Goal: Task Accomplishment & Management: Complete application form

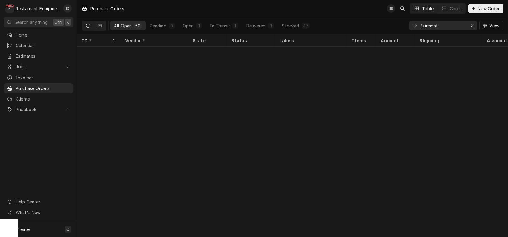
scroll to position [540, 0]
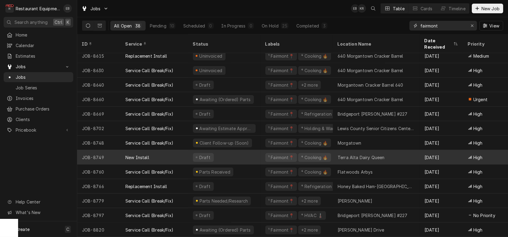
scroll to position [350, 0]
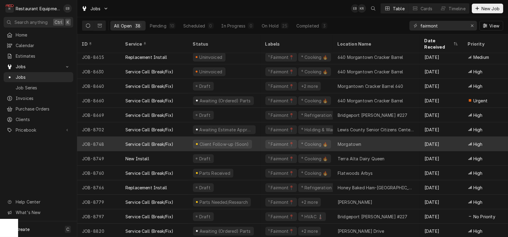
click at [260, 143] on div "Client Follow-up (Soon)" at bounding box center [224, 143] width 72 height 14
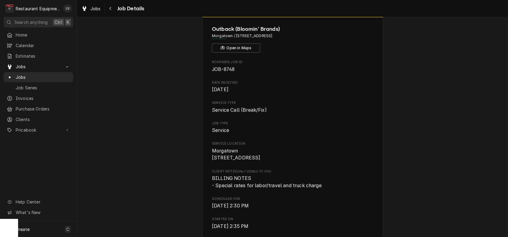
scroll to position [20, 0]
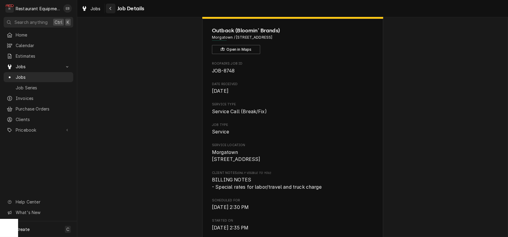
click at [112, 8] on icon "Navigate back" at bounding box center [110, 8] width 3 height 4
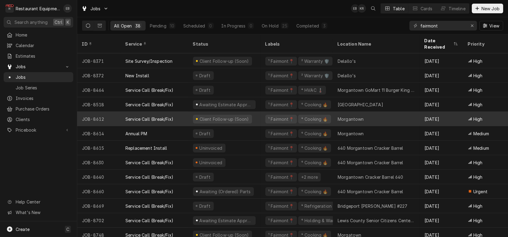
scroll to position [292, 0]
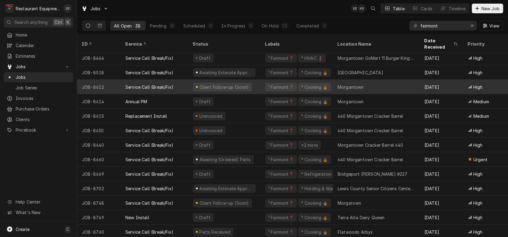
click at [260, 86] on div "Client Follow-up (Soon)" at bounding box center [224, 87] width 72 height 14
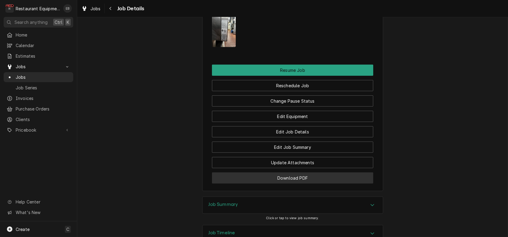
scroll to position [864, 0]
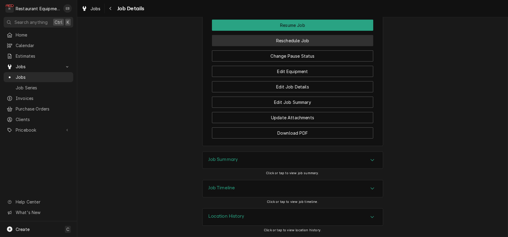
click at [302, 46] on button "Reschedule Job" at bounding box center [292, 40] width 161 height 11
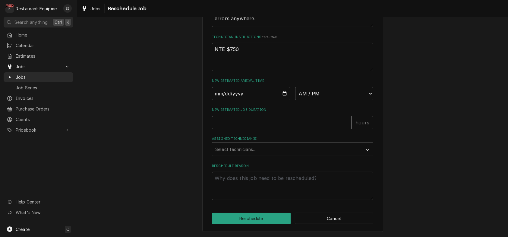
scroll to position [279, 0]
click at [260, 116] on input "New Estimated Job Duration" at bounding box center [282, 122] width 140 height 13
type textarea "x"
type input "2"
click at [243, 145] on div "Assigned Technician(s)" at bounding box center [287, 148] width 144 height 11
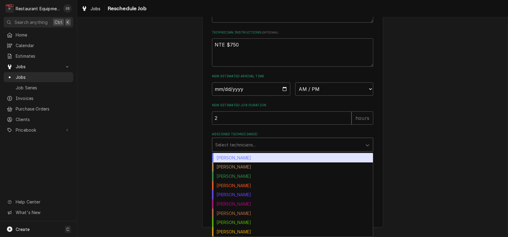
click at [230, 157] on div "Bryan Sanders" at bounding box center [292, 157] width 161 height 9
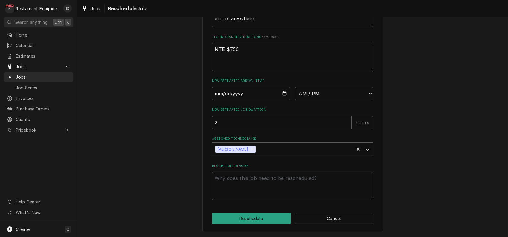
click at [231, 176] on textarea "Reschedule Reason" at bounding box center [292, 185] width 161 height 28
type textarea "x"
type textarea "U"
type textarea "x"
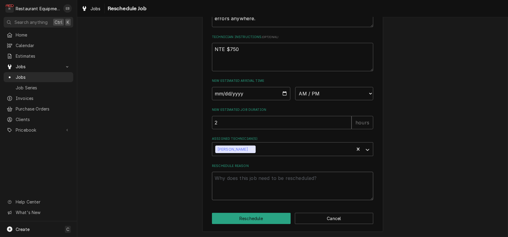
type textarea "S"
type textarea "x"
type textarea "St"
type textarea "x"
type textarea "St"
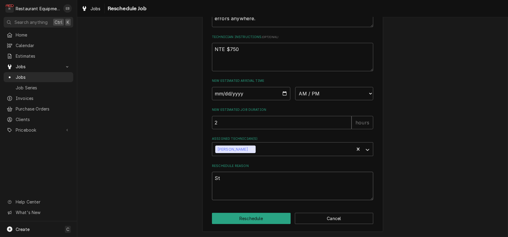
type textarea "x"
type textarea "St\"
type textarea "x"
type textarea "St"
type textarea "x"
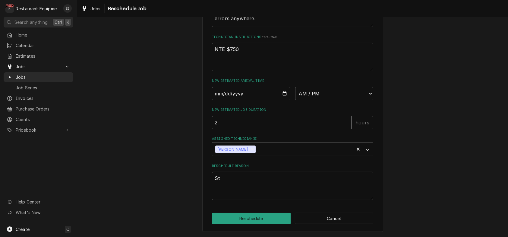
type textarea "Sta"
type textarea "x"
type textarea "Stat"
type textarea "x"
type textarea "Statu"
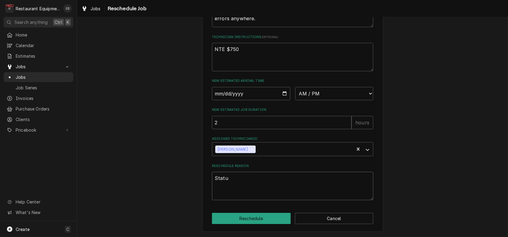
type textarea "x"
type textarea "Status"
type textarea "x"
type textarea "Status:"
type textarea "x"
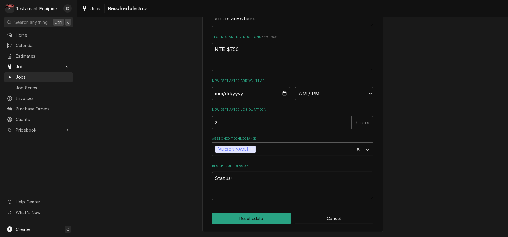
type textarea "Status:"
type textarea "x"
type textarea "Status: C"
type textarea "x"
type textarea "Status: Cl"
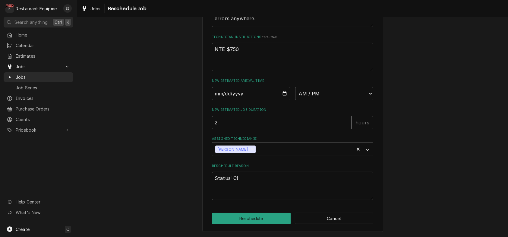
type textarea "x"
type textarea "Status: Cli"
type textarea "x"
type textarea "Status: Clie"
type textarea "x"
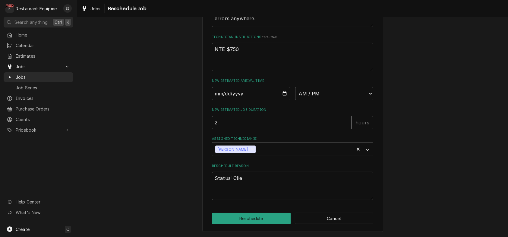
type textarea "Status: Clien"
type textarea "x"
type textarea "Status: Client"
type textarea "x"
type textarea "Status: Client"
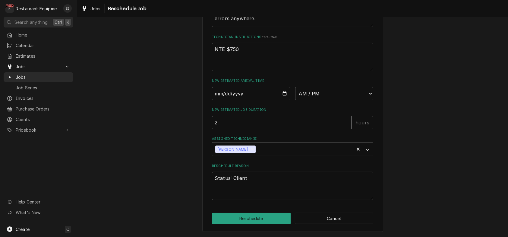
type textarea "x"
type textarea "Status: Client F"
type textarea "x"
type textarea "Status: Client Fo"
type textarea "x"
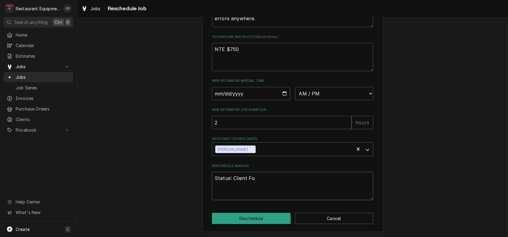
type textarea "Status: Client Fol"
type textarea "x"
type textarea "Status: Client Foll"
type textarea "x"
type textarea "Status: Client Follo"
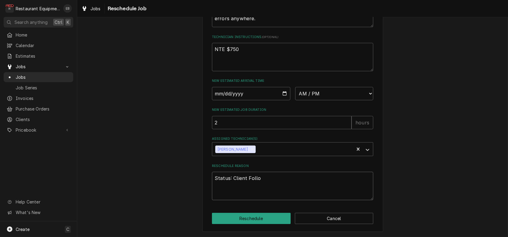
type textarea "x"
type textarea "Status: Client Follow"
type textarea "x"
type textarea "Status: Client Followu"
type textarea "x"
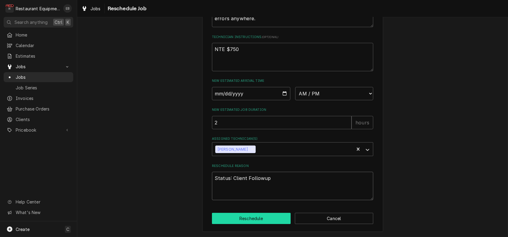
type textarea "Status: Client Followup"
click at [252, 213] on button "Reschedule" at bounding box center [251, 217] width 79 height 11
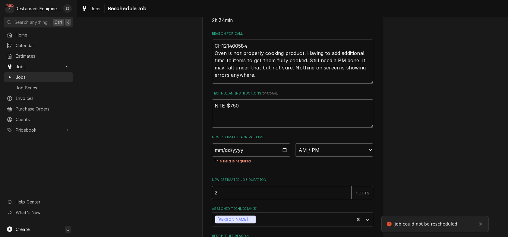
scroll to position [166, 0]
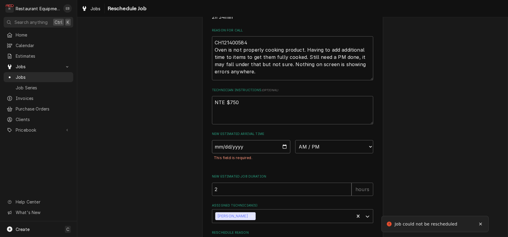
click at [285, 153] on input "Date" at bounding box center [251, 146] width 78 height 13
type textarea "x"
type input "[DATE]"
click at [355, 153] on select "AM / PM 6:00 AM 6:15 AM 6:30 AM 6:45 AM 7:00 AM 7:15 AM 7:30 AM 7:45 AM 8:00 AM…" at bounding box center [334, 146] width 78 height 13
select select "08:30:00"
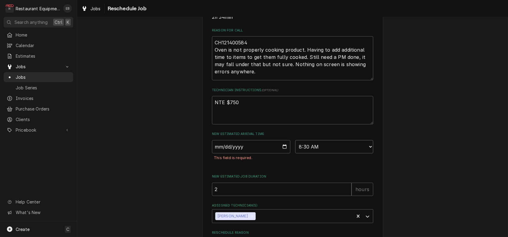
click at [295, 153] on select "AM / PM 6:00 AM 6:15 AM 6:30 AM 6:45 AM 7:00 AM 7:15 AM 7:30 AM 7:45 AM 8:00 AM…" at bounding box center [334, 146] width 78 height 13
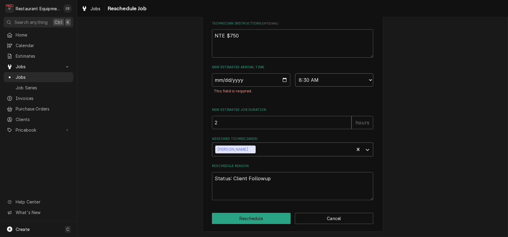
scroll to position [294, 0]
click at [271, 217] on button "Reschedule" at bounding box center [251, 217] width 79 height 11
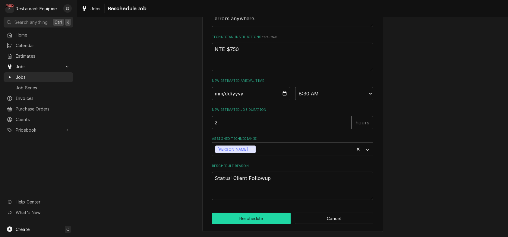
type textarea "x"
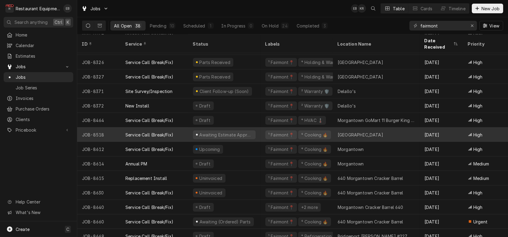
scroll to position [230, 0]
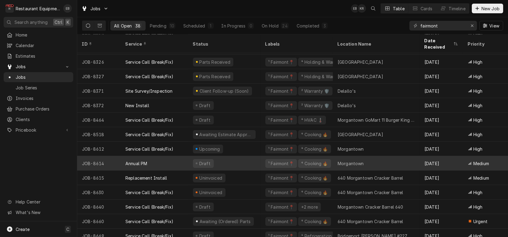
click at [259, 159] on div "Draft" at bounding box center [224, 163] width 72 height 14
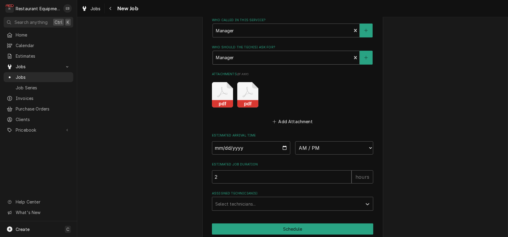
scroll to position [582, 0]
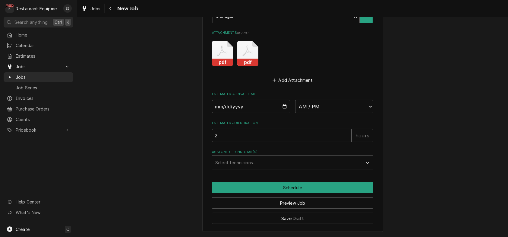
click at [285, 113] on input "Date" at bounding box center [251, 106] width 78 height 13
type textarea "x"
type input "[DATE]"
type textarea "x"
click at [333, 113] on select "AM / PM 6:00 AM 6:15 AM 6:30 AM 6:45 AM 7:00 AM 7:15 AM 7:30 AM 7:45 AM 8:00 AM…" at bounding box center [334, 106] width 78 height 13
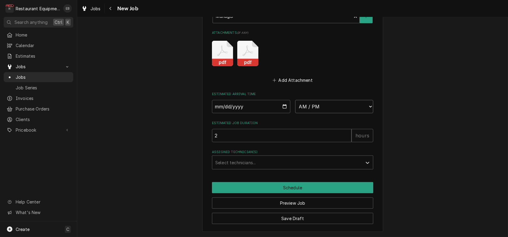
select select "08:30:00"
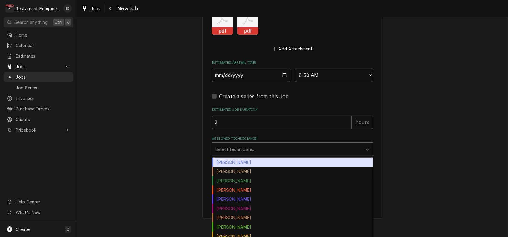
click at [256, 154] on div "Assigned Technician(s)" at bounding box center [287, 148] width 144 height 11
click at [232, 167] on div "Bryan Sanders" at bounding box center [292, 161] width 161 height 9
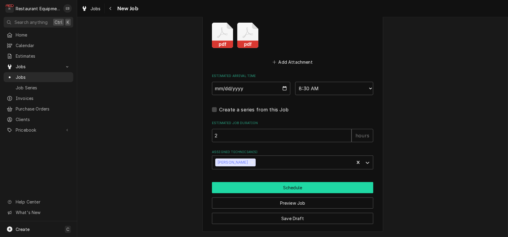
click at [295, 183] on button "Schedule" at bounding box center [292, 187] width 161 height 11
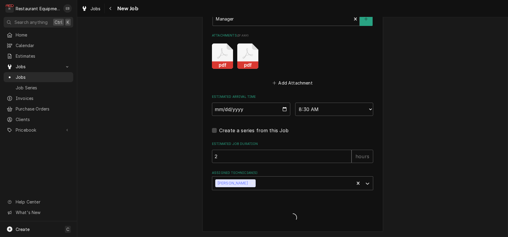
type textarea "x"
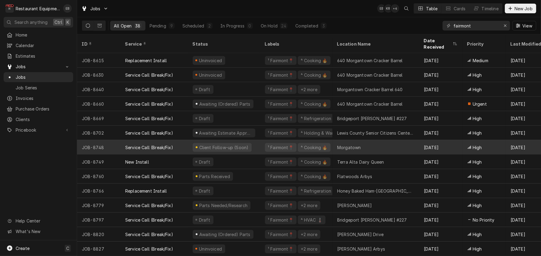
scroll to position [351, 0]
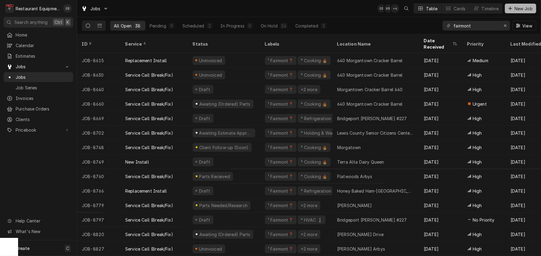
click at [507, 12] on button "New Job" at bounding box center [520, 9] width 31 height 10
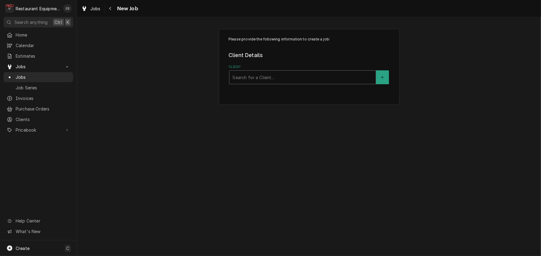
click at [285, 83] on div "Client" at bounding box center [303, 77] width 140 height 11
type input "cracker barrel"
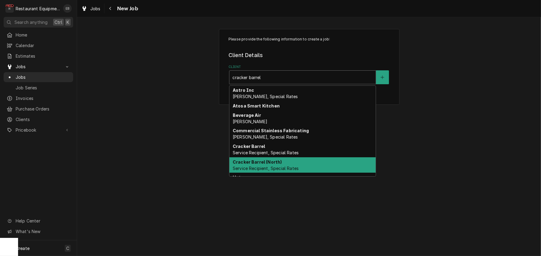
click at [268, 164] on strong "Cracker Barrel (North)" at bounding box center [257, 161] width 49 height 5
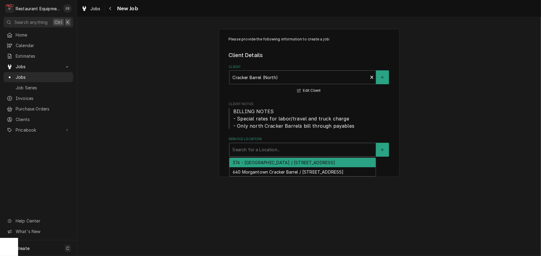
click at [267, 155] on div "Service Location" at bounding box center [303, 149] width 140 height 11
click at [282, 167] on div "376 - [GEOGRAPHIC_DATA] / [STREET_ADDRESS]" at bounding box center [303, 162] width 146 height 9
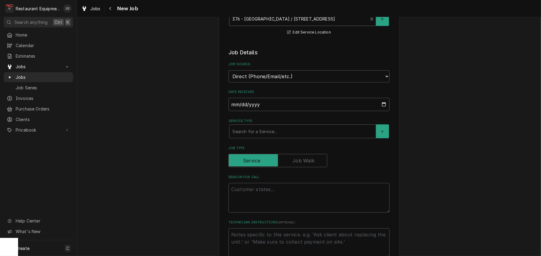
scroll to position [140, 0]
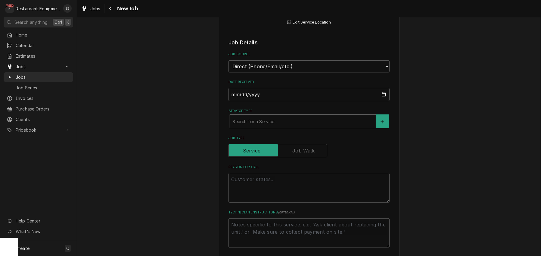
click at [276, 127] on div "Service Type" at bounding box center [303, 121] width 140 height 11
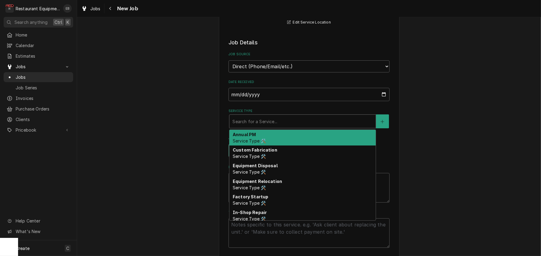
type textarea "x"
type input "b"
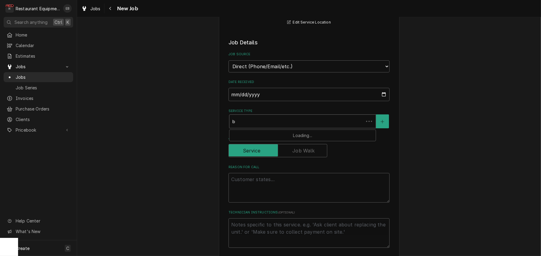
type textarea "x"
type input "br"
type textarea "x"
type input "bre"
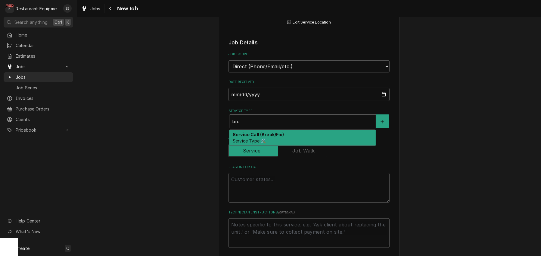
click at [271, 137] on strong "Service Call (Break/Fix)" at bounding box center [258, 134] width 51 height 5
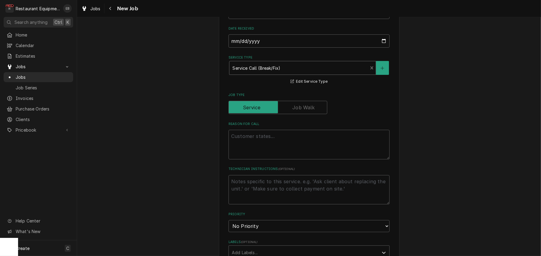
scroll to position [201, 0]
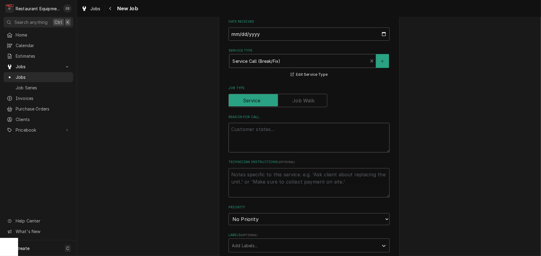
click at [298, 152] on textarea "Reason For Call" at bounding box center [309, 138] width 161 height 30
click at [281, 152] on textarea "Reason For Call" at bounding box center [309, 138] width 161 height 30
paste textarea "GRILL LINE / KITCHEN EQUIPMENT / OPEN TOP FRYER (FRYMASTER, DEAN, ETC) / NOT HE…"
type textarea "x"
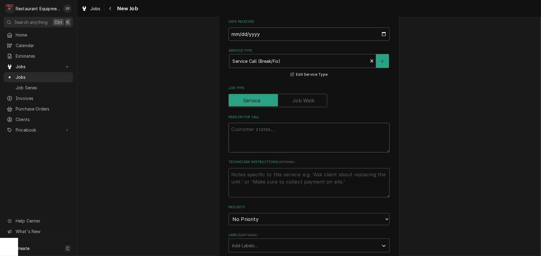
type textarea "GRILL LINE / KITCHEN EQUIPMENT / OPEN TOP FRYER (FRYMASTER, DEAN, ETC) / NOT HE…"
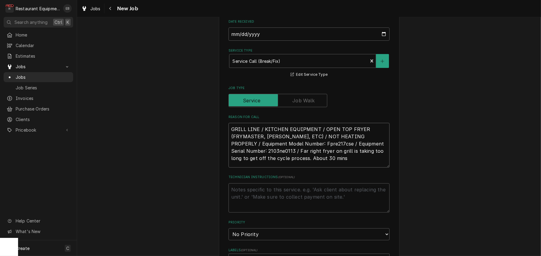
drag, startPoint x: 225, startPoint y: 166, endPoint x: 239, endPoint y: 165, distance: 13.6
click at [229, 166] on textarea "GRILL LINE / KITCHEN EQUIPMENT / OPEN TOP FRYER (FRYMASTER, DEAN, ETC) / NOT HE…" at bounding box center [309, 145] width 161 height 45
type textarea "x"
type textarea "GRILL LINE / KITCHEN EQUIPMENT / OPEN TOP FRYER (FRYMASTER, DEAN, ETC) / NOT HE…"
type textarea "x"
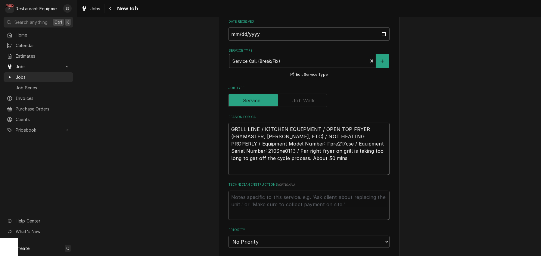
type textarea "T GRILL LINE / KITCHEN EQUIPMENT / OPEN TOP FRYER (FRYMASTER, DEAN, ETC) / NOT …"
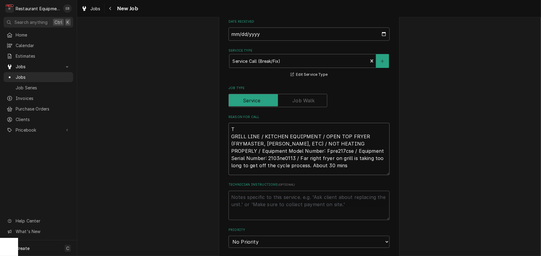
type textarea "x"
type textarea "TN GRILL LINE / KITCHEN EQUIPMENT / OPEN TOP FRYER (FRYMASTER, DEAN, ETC) / NOT…"
type textarea "x"
type textarea "TN# GRILL LINE / KITCHEN EQUIPMENT / OPEN TOP FRYER (FRYMASTER, DEAN, ETC) / NO…"
type textarea "x"
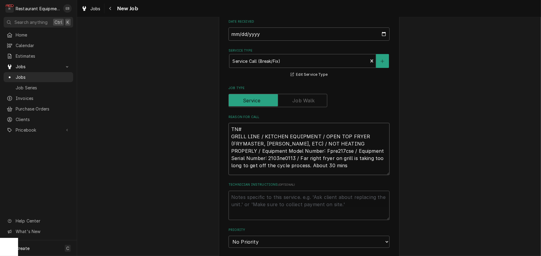
type textarea "TN# GRILL LINE / KITCHEN EQUIPMENT / OPEN TOP FRYER (FRYMASTER, DEAN, ETC) / NO…"
type textarea "x"
type textarea "TN# 3 GRILL LINE / KITCHEN EQUIPMENT / OPEN TOP FRYER (FRYMASTER, DEAN, ETC) / …"
type textarea "x"
type textarea "TN# 32 GRILL LINE / KITCHEN EQUIPMENT / OPEN TOP FRYER (FRYMASTER, DEAN, ETC) /…"
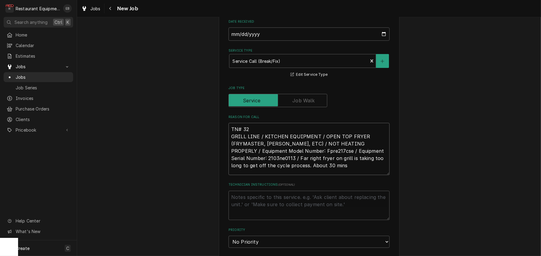
type textarea "x"
type textarea "TN# 325 GRILL LINE / KITCHEN EQUIPMENT / OPEN TOP FRYER (FRYMASTER, DEAN, ETC) …"
type textarea "x"
type textarea "TN# 3252 GRILL LINE / KITCHEN EQUIPMENT / OPEN TOP FRYER (FRYMASTER, DEAN, ETC)…"
type textarea "x"
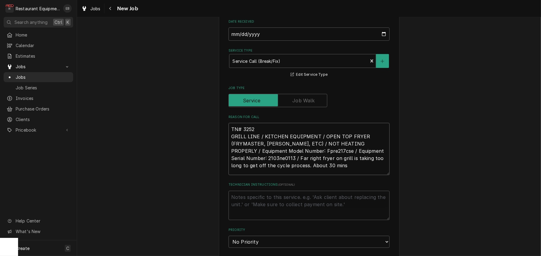
type textarea "TN# 32521 GRILL LINE / KITCHEN EQUIPMENT / OPEN TOP FRYER (FRYMASTER, DEAN, ETC…"
type textarea "x"
type textarea "TN# 325217 GRILL LINE / KITCHEN EQUIPMENT / OPEN TOP FRYER (FRYMASTER, DEAN, ET…"
type textarea "x"
type textarea "TN# 3252174 GRILL LINE / KITCHEN EQUIPMENT / OPEN TOP FRYER (FRYMASTER, DEAN, E…"
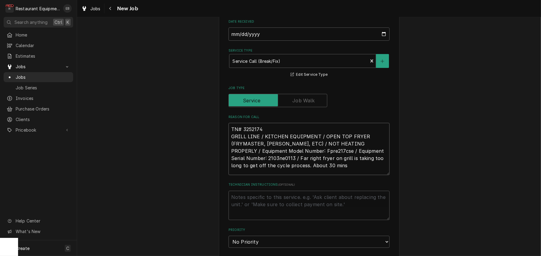
type textarea "x"
type textarea "TN# 32521746 GRILL LINE / KITCHEN EQUIPMENT / OPEN TOP FRYER (FRYMASTER, DEAN, …"
type textarea "x"
type textarea "TN# 325217465 GRILL LINE / KITCHEN EQUIPMENT / OPEN TOP FRYER (FRYMASTER, DEAN,…"
type textarea "x"
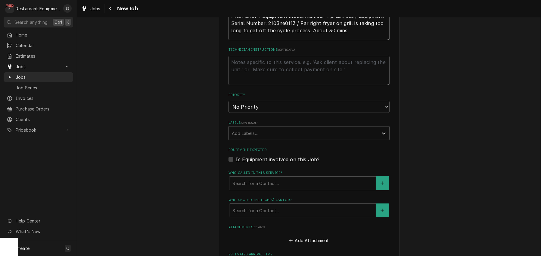
scroll to position [341, 0]
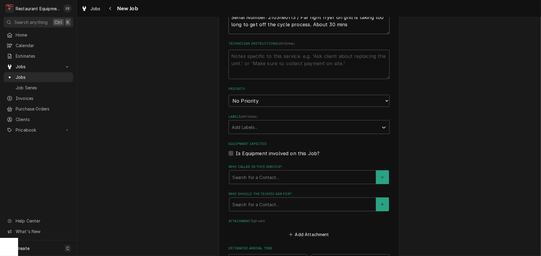
type textarea "TN# 325217465 GRILL LINE / KITCHEN EQUIPMENT / OPEN TOP FRYER (FRYMASTER, DEAN,…"
click at [298, 107] on select "No Priority Urgent High Medium Low" at bounding box center [309, 101] width 161 height 12
select select "2"
click at [229, 107] on select "No Priority Urgent High Medium Low" at bounding box center [309, 101] width 161 height 12
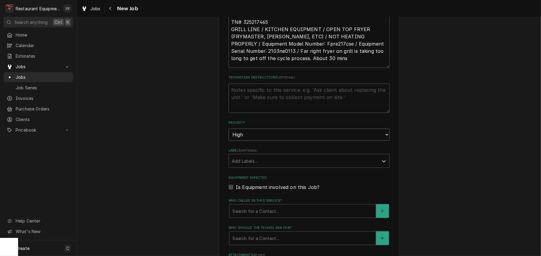
scroll to position [321, 0]
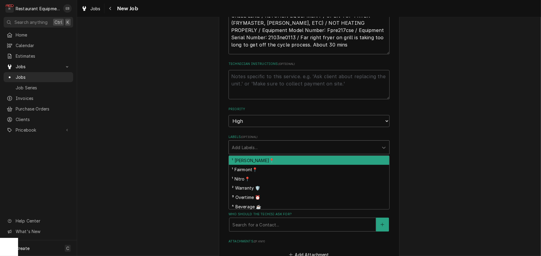
drag, startPoint x: 324, startPoint y: 187, endPoint x: 321, endPoint y: 190, distance: 4.3
click at [322, 152] on div "Labels" at bounding box center [304, 147] width 144 height 11
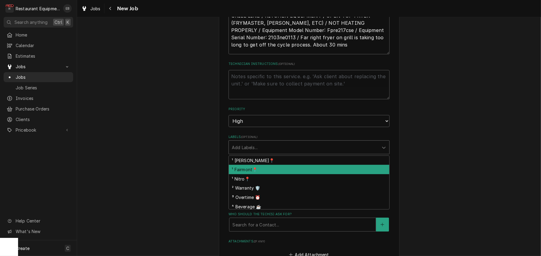
click at [268, 174] on div "¹ Fairmont📍" at bounding box center [309, 169] width 161 height 9
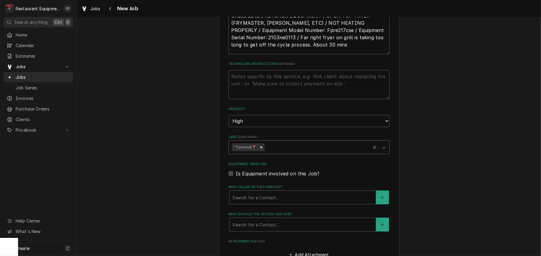
click at [287, 152] on div "Labels" at bounding box center [317, 147] width 102 height 11
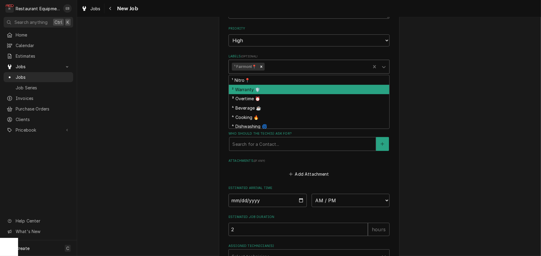
scroll to position [40, 0]
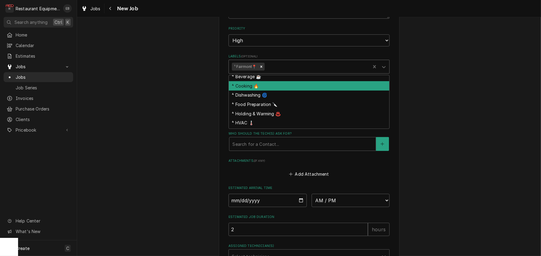
click at [266, 90] on div "⁴ Cooking 🔥" at bounding box center [309, 85] width 161 height 9
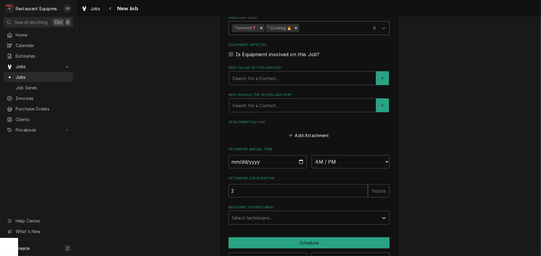
scroll to position [442, 0]
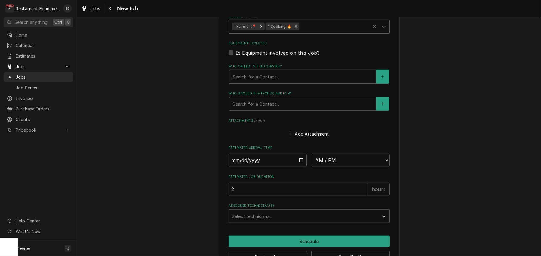
click at [266, 82] on div "Who called in this service?" at bounding box center [303, 76] width 140 height 11
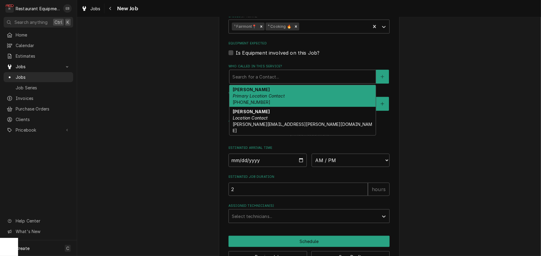
click at [267, 98] on em "Primary Location Contact" at bounding box center [259, 95] width 52 height 5
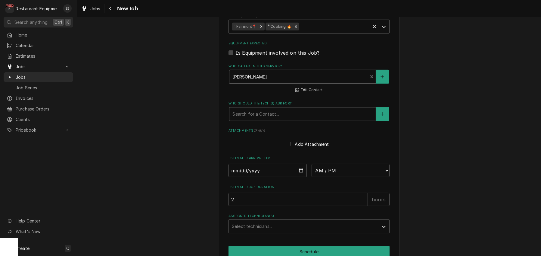
click at [257, 119] on div "Who should the tech(s) ask for?" at bounding box center [303, 113] width 140 height 11
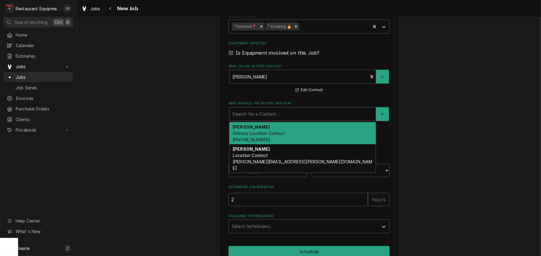
click at [257, 136] on em "Primary Location Contact" at bounding box center [259, 132] width 52 height 5
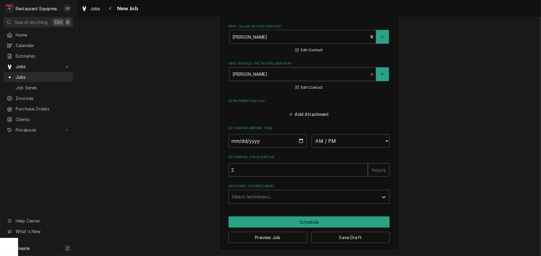
scroll to position [542, 0]
click at [298, 145] on input "Date" at bounding box center [268, 140] width 78 height 13
type textarea "x"
type input "[DATE]"
type textarea "x"
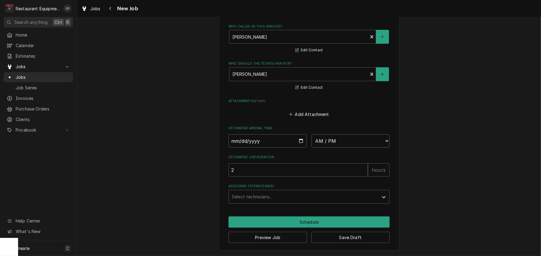
click at [356, 146] on select "AM / PM 6:00 AM 6:15 AM 6:30 AM 6:45 AM 7:00 AM 7:15 AM 7:30 AM 7:45 AM 8:00 AM…" at bounding box center [351, 140] width 78 height 13
select select "09:00:00"
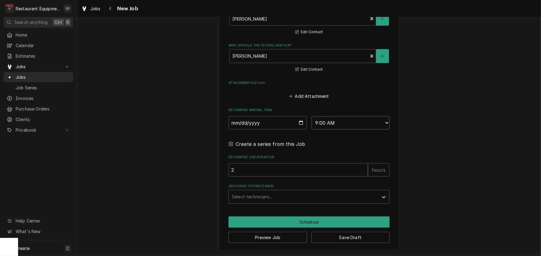
type textarea "x"
click at [262, 202] on div "Assigned Technician(s)" at bounding box center [304, 196] width 144 height 11
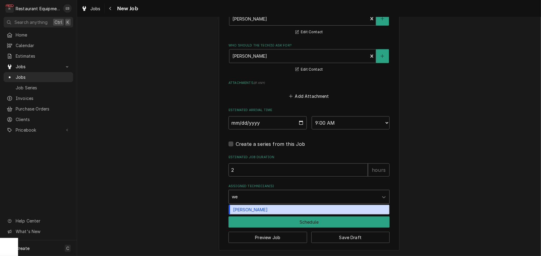
type input "[PERSON_NAME]"
click at [243, 214] on div "Wesley Fisher" at bounding box center [309, 209] width 161 height 9
type textarea "x"
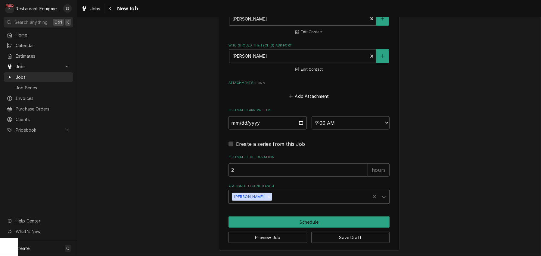
type textarea "x"
type input "j"
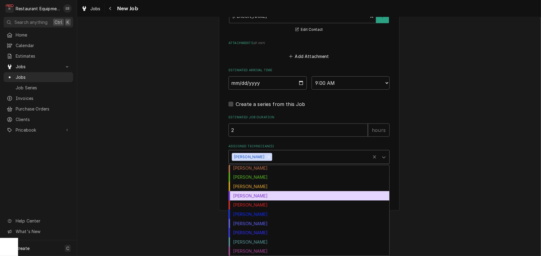
scroll to position [578, 0]
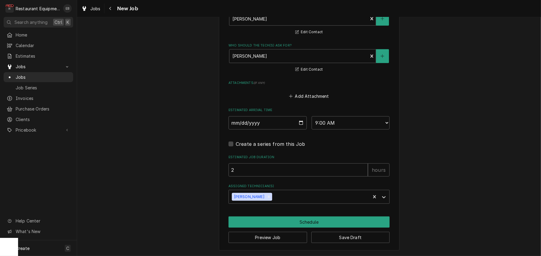
scroll to position [577, 0]
click at [320, 218] on button "Schedule" at bounding box center [309, 221] width 161 height 11
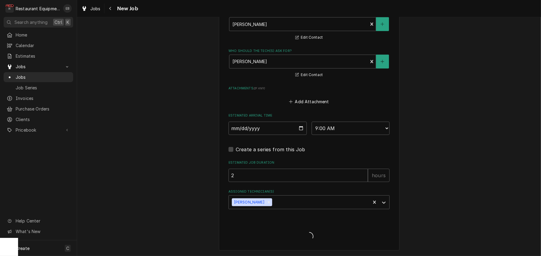
type textarea "x"
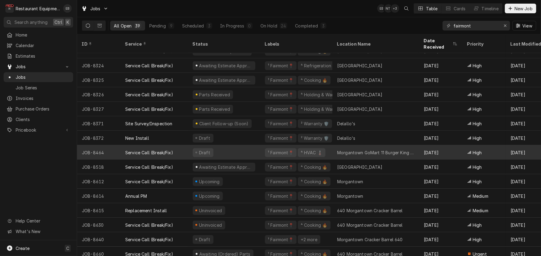
scroll to position [206, 0]
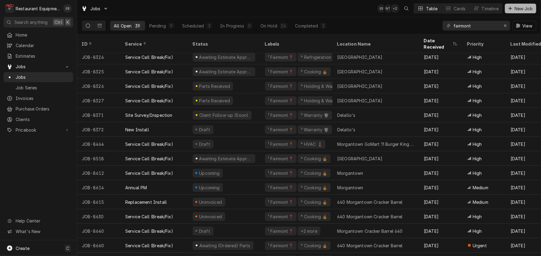
click at [523, 9] on span "New Job" at bounding box center [524, 8] width 20 height 6
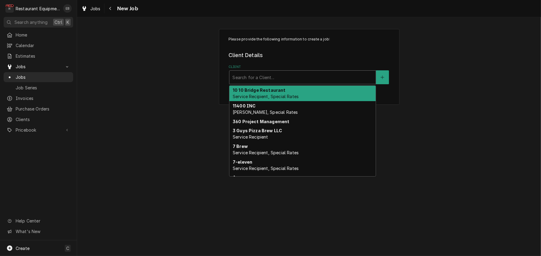
click at [325, 81] on div "Client" at bounding box center [303, 77] width 140 height 11
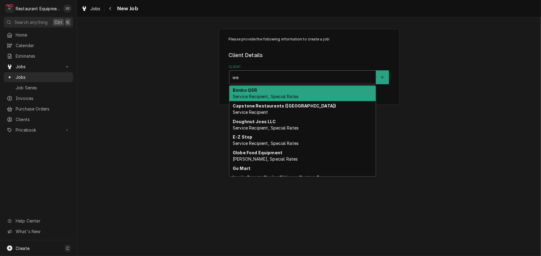
type input "w"
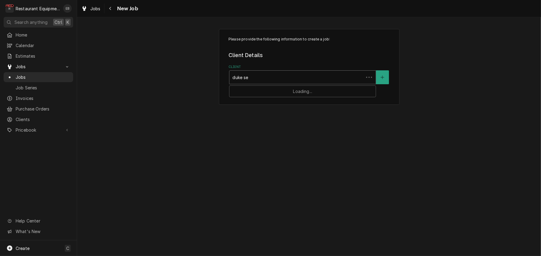
type input "duke ser"
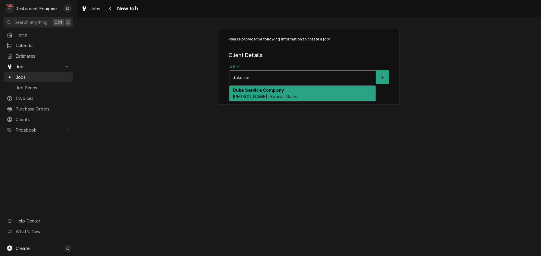
click at [268, 93] on strong "Duke Service Company" at bounding box center [258, 89] width 51 height 5
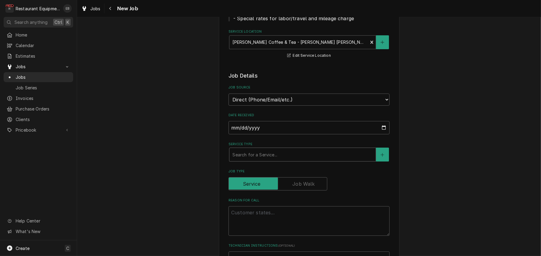
scroll to position [100, 0]
click at [285, 159] on div "Service Type" at bounding box center [303, 154] width 140 height 11
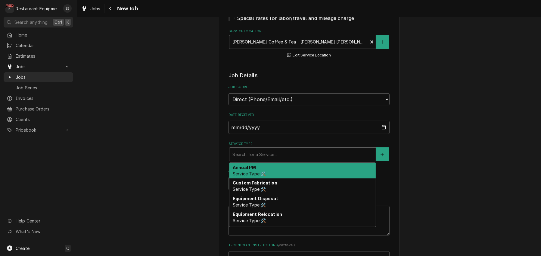
type textarea "x"
type input "b"
type textarea "x"
type input "br"
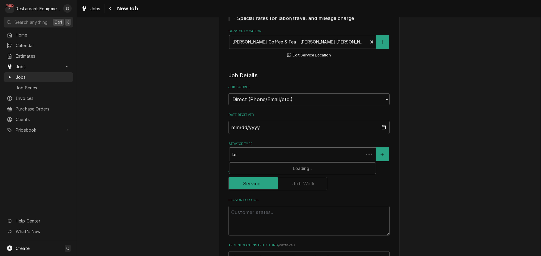
type textarea "x"
type input "bre"
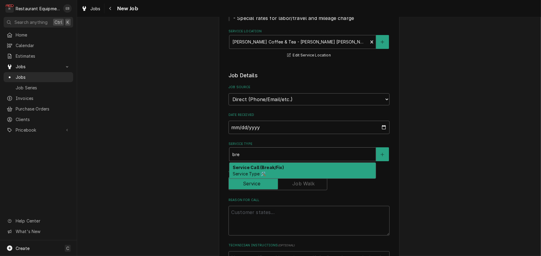
click at [269, 170] on strong "Service Call (Break/Fix)" at bounding box center [258, 167] width 51 height 5
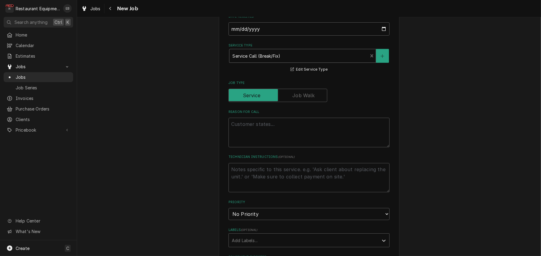
scroll to position [221, 0]
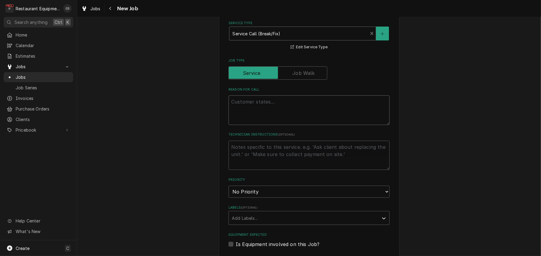
click at [273, 125] on textarea "Reason For Call" at bounding box center [309, 110] width 161 height 30
type textarea "x"
type textarea "W"
type textarea "x"
type textarea "Wa"
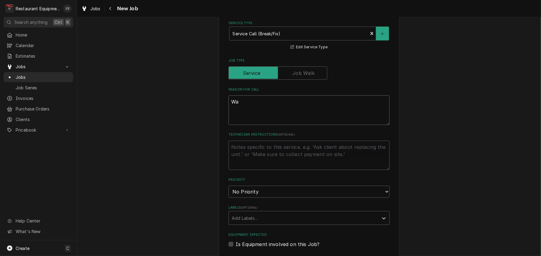
type textarea "x"
type textarea "Wat"
type textarea "x"
type textarea "Wate"
type textarea "x"
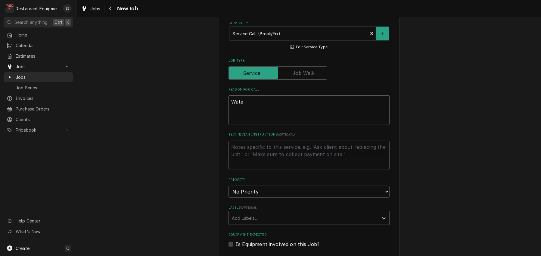
type textarea "Water"
type textarea "x"
type textarea "Water"
type textarea "x"
type textarea "Water l"
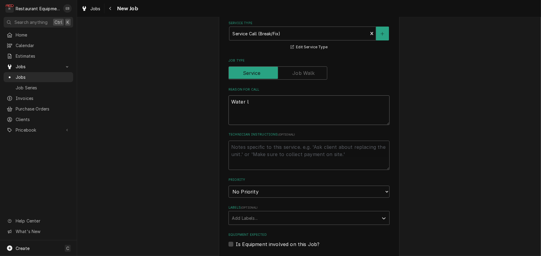
type textarea "x"
type textarea "Water le"
type textarea "x"
type textarea "Water lev"
type textarea "x"
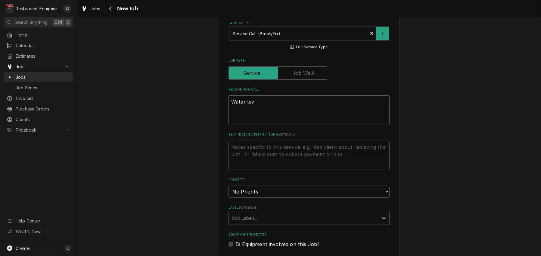
type textarea "Water leve"
type textarea "x"
type textarea "Water level"
type textarea "x"
type textarea "Water level"
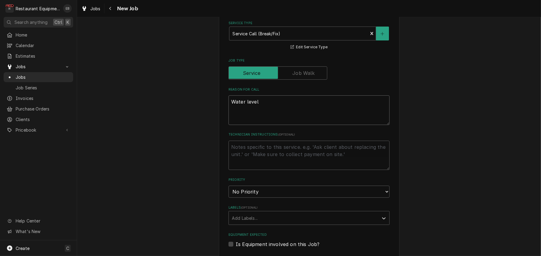
type textarea "x"
type textarea "Water level e"
type textarea "x"
type textarea "Water level er"
type textarea "x"
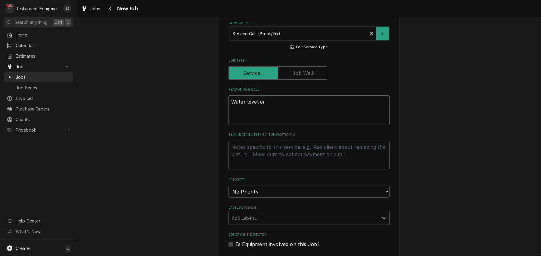
type textarea "Water level err"
type textarea "x"
type textarea "Water level erro"
type textarea "x"
type textarea "Water level error"
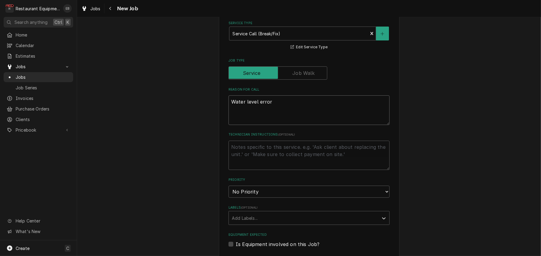
type textarea "x"
type textarea "Water level error"
type textarea "x"
type textarea "Water level error m"
type textarea "x"
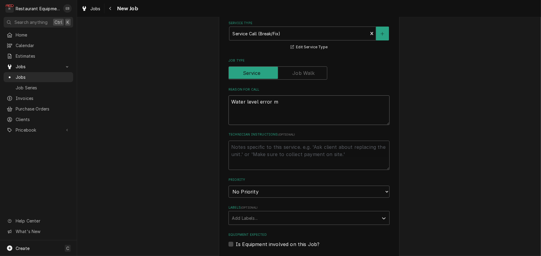
type textarea "Water level error me"
type textarea "x"
type textarea "Water level error mes"
type textarea "x"
type textarea "Water level error mess"
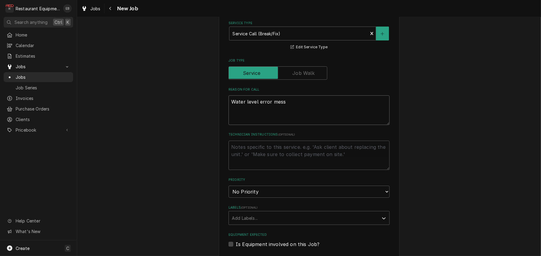
type textarea "x"
type textarea "Water level error messa"
type textarea "x"
type textarea "Water level error messag"
type textarea "x"
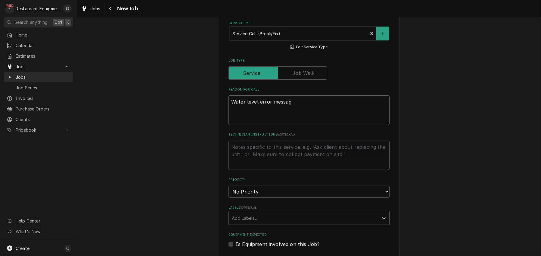
type textarea "Water level error messagw"
type textarea "x"
type textarea "Water level error messagwe"
type textarea "x"
type textarea "Water level error messagw"
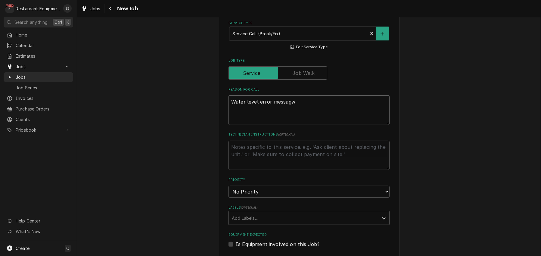
type textarea "x"
type textarea "Water level error messag"
type textarea "x"
type textarea "Water level error message"
type textarea "x"
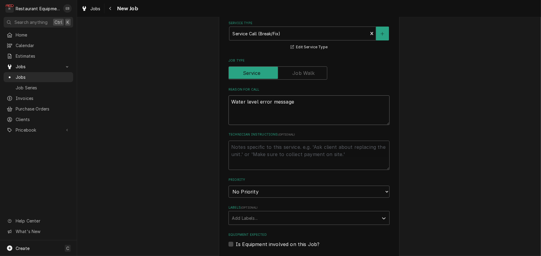
type textarea "Water level error message,"
type textarea "x"
type textarea "Water level error message,"
type textarea "x"
type textarea "Water level error message, l"
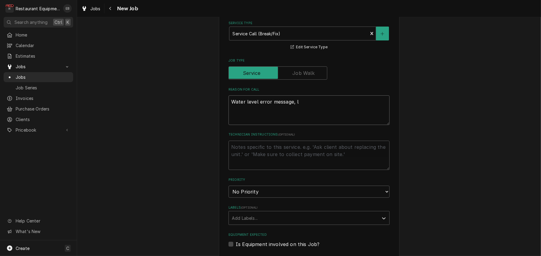
type textarea "x"
type textarea "Water level error message, le"
type textarea "x"
type textarea "Water level error message, lea"
type textarea "x"
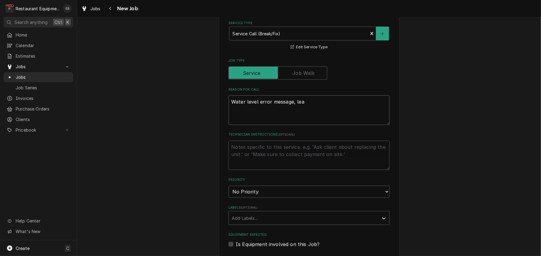
type textarea "Water level error message, leak"
type textarea "x"
type textarea "Water level error message, leaki"
type textarea "x"
type textarea "Water level error message, leakin"
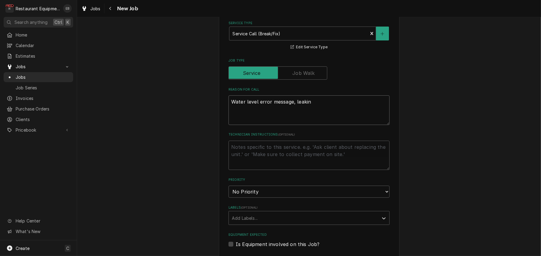
type textarea "x"
type textarea "Water level error message, leaking"
type textarea "x"
type textarea "Water level error message, leaking"
type textarea "x"
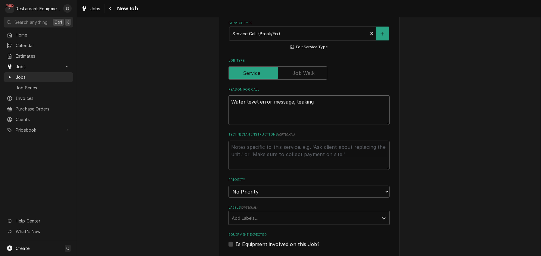
type textarea "Water level error message, leaking a"
type textarea "x"
type textarea "Water level error message, leaking a"
type textarea "x"
type textarea "Water level error message, leaking a l"
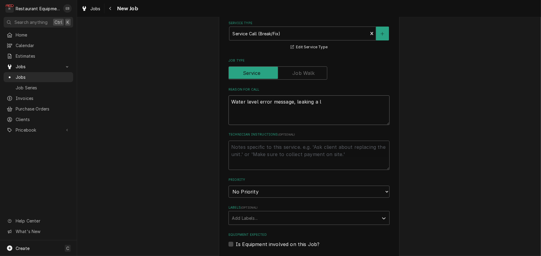
type textarea "x"
type textarea "Water level error message, leaking a lo"
type textarea "x"
type textarea "Water level error message, leaking a lot"
type textarea "x"
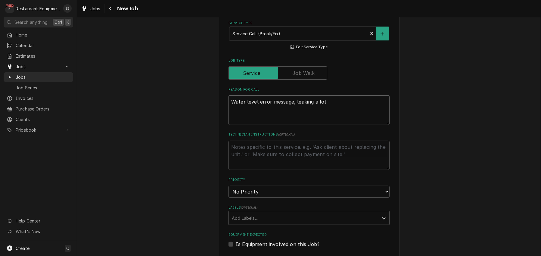
type textarea "Water level error message, leaking a lot"
type textarea "x"
type textarea "Water level error message, leaking a lot o"
type textarea "x"
type textarea "Water level error message, leaking a lot of"
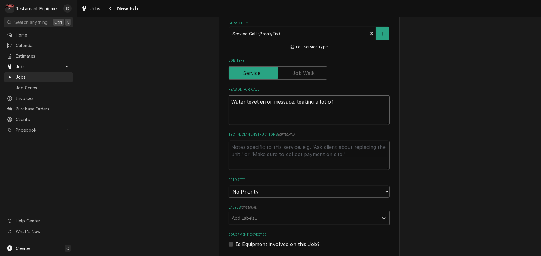
type textarea "x"
type textarea "Water level error message, leaking a lot of"
type textarea "x"
type textarea "Water level error message, leaking a lot of w"
type textarea "x"
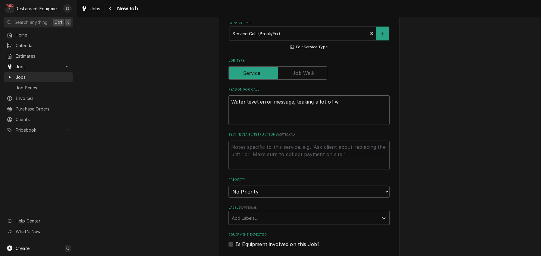
type textarea "Water level error message, leaking a lot of wa"
type textarea "x"
type textarea "Water level error message, leaking a lot of wat"
type textarea "x"
type textarea "Water level error message, leaking a lot of wate"
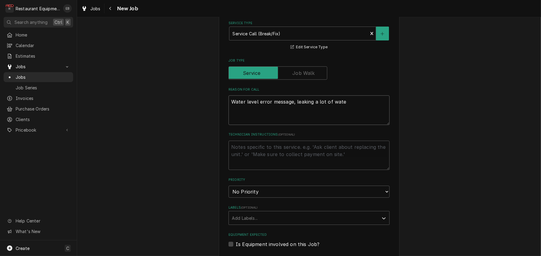
type textarea "x"
type textarea "Water level error message, leaking a lot of water"
type textarea "x"
type textarea "Water level error message, leaking a lot of water,"
type textarea "x"
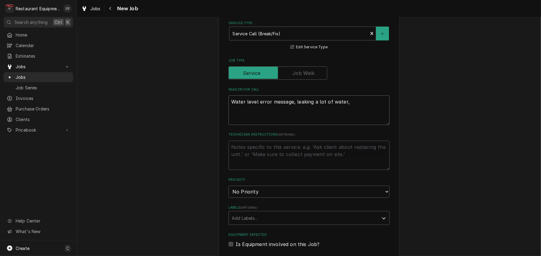
type textarea "Water level error message, leaking a lot of water,"
type textarea "x"
type textarea "Water level error message, leaking a lot of water, b"
type textarea "x"
type textarea "Water level error message, leaking a lot of water, br"
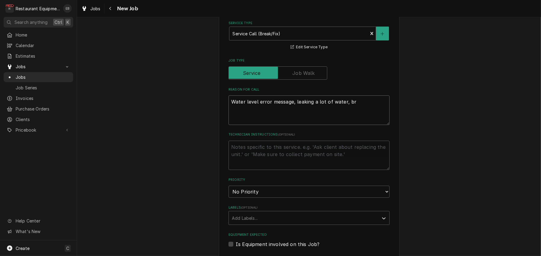
type textarea "x"
type textarea "Water level error message, leaking a lot of water, bri"
type textarea "x"
type textarea "Water level error message, leaking a lot of water, brin"
type textarea "x"
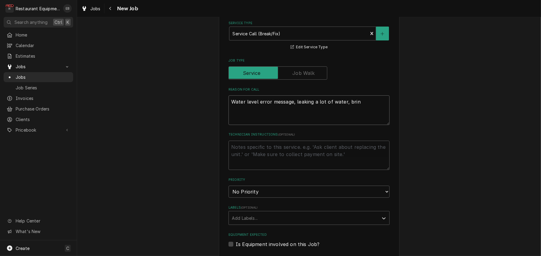
type textarea "Water level error message, leaking a lot of water, bring"
type textarea "x"
type textarea "Water level error message, leaking a lot of water, bring"
type textarea "x"
type textarea "Water level error message, leaking a lot of water, bring a"
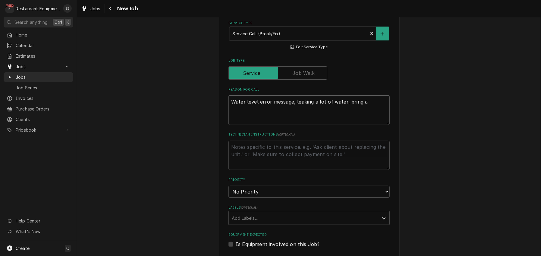
type textarea "x"
type textarea "Water level error message, leaking a lot of water, bring an"
type textarea "x"
type textarea "Water level error message, leaking a lot of water, bring and"
type textarea "x"
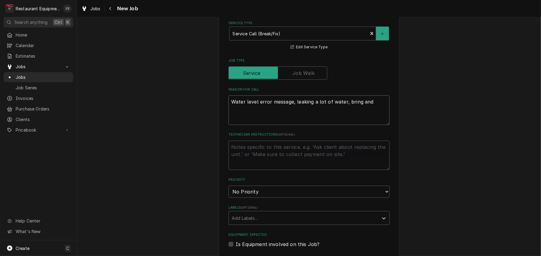
type textarea "Water level error message, leaking a lot of water, bring and"
type textarea "x"
type textarea "Water level error message, leaking a lot of water, bring and r"
type textarea "x"
type textarea "Water level error message, leaking a lot of water, bring and re"
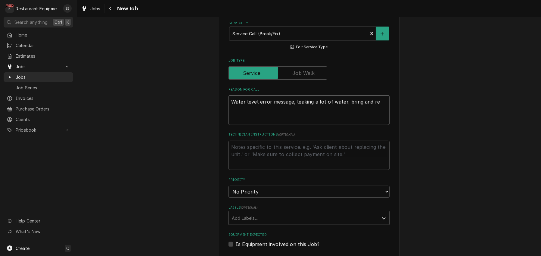
type textarea "x"
type textarea "Water level error message, leaking a lot of water, bring and rep"
type textarea "x"
type textarea "Water level error message, leaking a lot of water, bring and repl"
type textarea "x"
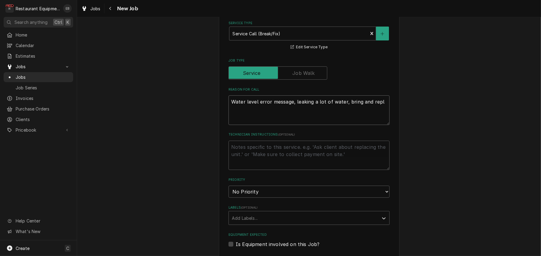
type textarea "Water level error message, leaking a lot of water, bring and repla"
type textarea "x"
type textarea "Water level error message, leaking a lot of water, bring and replac"
type textarea "x"
type textarea "Water level error message, leaking a lot of water, bring and replace"
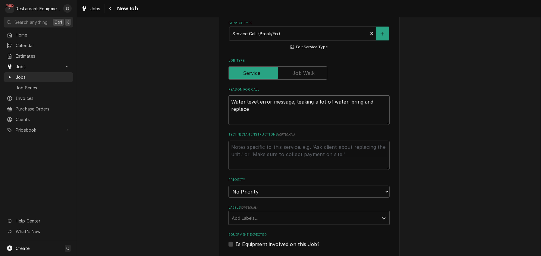
type textarea "x"
type textarea "Water level error message, leaking a lot of water, bring and replace"
type textarea "x"
type textarea "Water level error message, leaking a lot of water, bring and replace p"
type textarea "x"
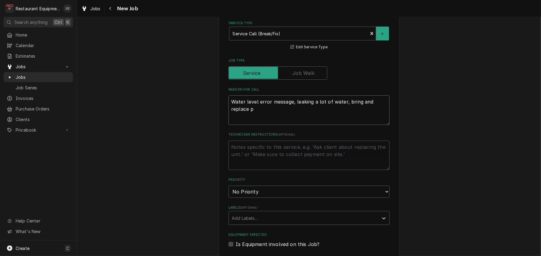
type textarea "Water level error message, leaking a lot of water, bring and replace [PERSON_NA…"
type textarea "x"
type textarea "Water level error message, leaking a lot of water, bring and replace pow"
type textarea "x"
type textarea "Water level error message, leaking a lot of water, bring and replace [PERSON_NA…"
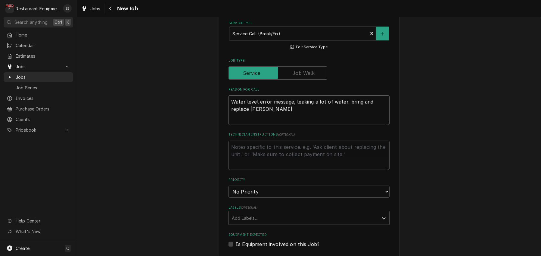
type textarea "x"
type textarea "Water level error message, leaking a lot of water, bring and replace power"
type textarea "x"
type textarea "Water level error message, leaking a lot of water, bring and replace power"
type textarea "x"
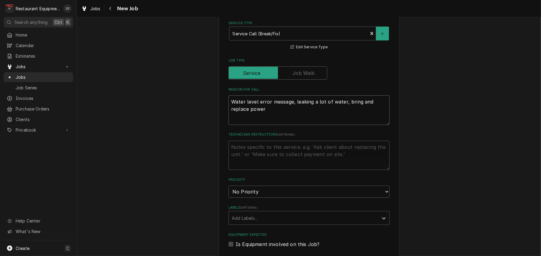
type textarea "Water level error message, leaking a lot of water, bring and replace power c"
type textarea "x"
type textarea "Water level error message, leaking a lot of water, bring and replace power co"
type textarea "x"
type textarea "Water level error message, leaking a lot of water, bring and replace power cor"
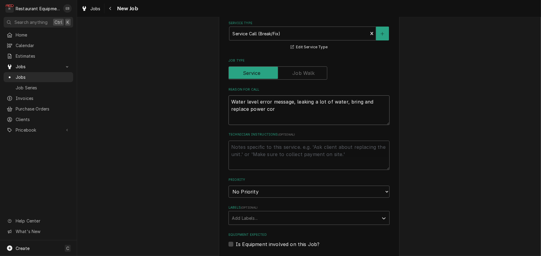
type textarea "x"
type textarea "Water level error message, leaking a lot of water, bring and replace power cord"
type textarea "x"
type textarea "Water level error message, leaking a lot of water, bring and replace power cord"
type textarea "x"
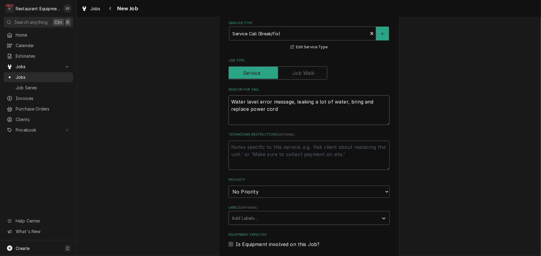
type textarea "Water level error message, leaking a lot of water, bring and replace power cord…"
type textarea "x"
type textarea "Water level error message, leaking a lot of water, bring and replace power cord…"
type textarea "x"
type textarea "Water level error message, leaking a lot of water, bring and replace power cord…"
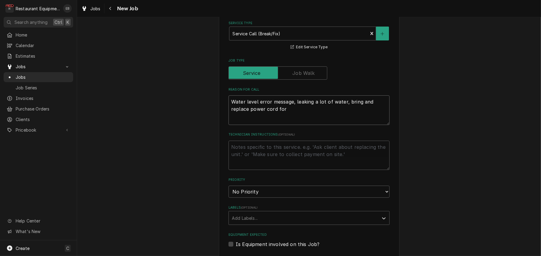
type textarea "x"
type textarea "Water level error message, leaking a lot of water, bring and replace power cord…"
type textarea "x"
type textarea "Water level error message, leaking a lot of water, bring and replace power cord…"
type textarea "x"
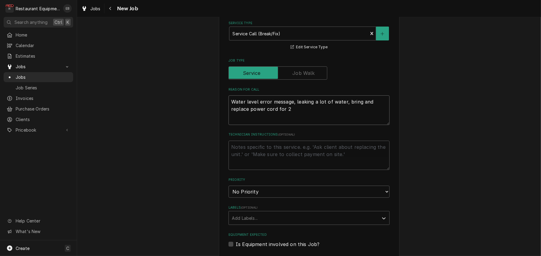
type textarea "Water level error message, leaking a lot of water, bring and replace power cord…"
type textarea "x"
type textarea "Water level error message, leaking a lot of water, bring and replace power cord…"
type textarea "x"
type textarea "Water level error message, leaking a lot of water, bring and replace power cord…"
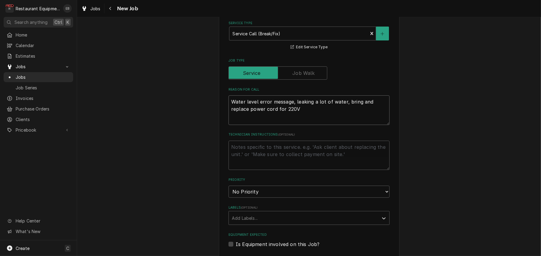
type textarea "x"
type textarea "Water level error message, leaking a lot of water, bring and replace power cord…"
type textarea "x"
type textarea "Water level error message, leaking a lot of water, bring and replace power cord…"
type textarea "x"
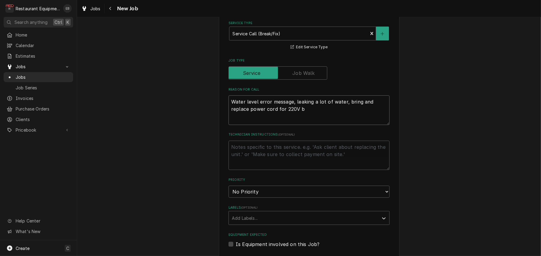
type textarea "Water level error message, leaking a lot of water, bring and replace power cord…"
click at [319, 125] on textarea "Water level error message, leaking a lot of water, bring and replace power cord…" at bounding box center [309, 110] width 161 height 30
click at [347, 125] on textarea "Water level error message, leaking a lot of water, bring and replace power cord…" at bounding box center [309, 110] width 161 height 30
click at [229, 125] on textarea "Water level error message, leaking a lot of water - bring and replace power cor…" at bounding box center [309, 110] width 161 height 30
click at [229, 125] on textarea "-Water level error message, leaking a lot of water - bring and replace power co…" at bounding box center [309, 110] width 161 height 30
